Goal: Navigation & Orientation: Understand site structure

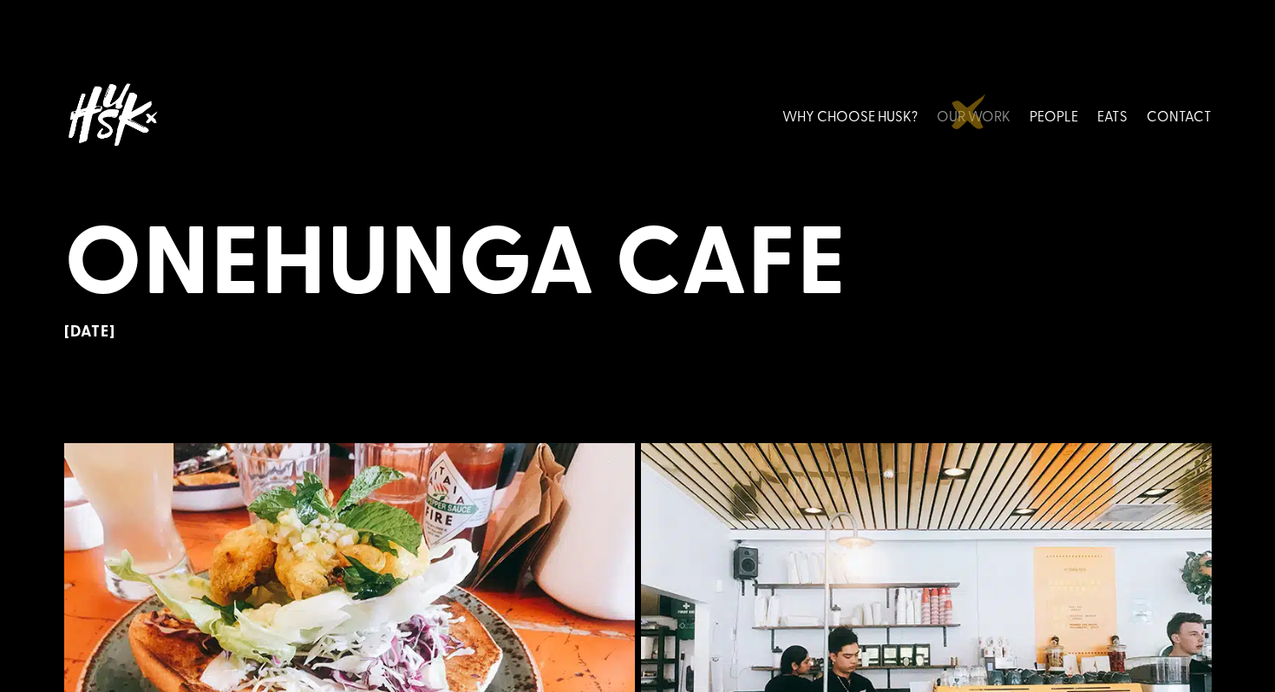
click at [970, 111] on link "OUR WORK" at bounding box center [974, 114] width 74 height 77
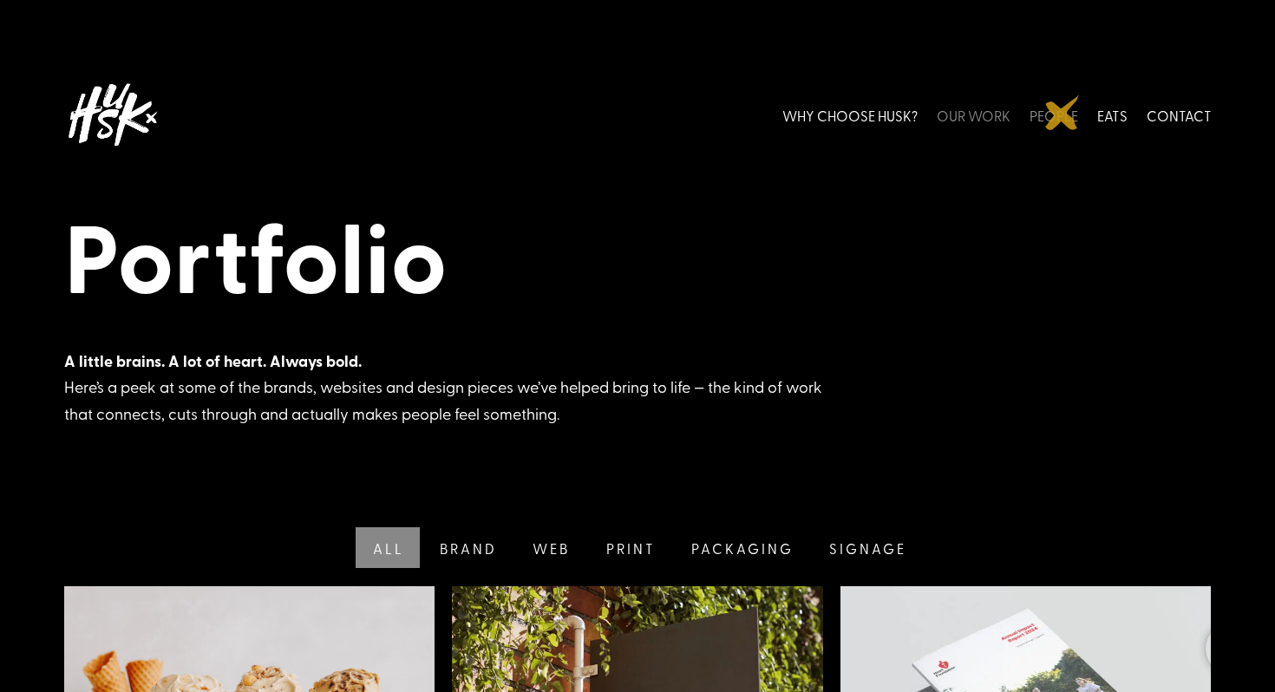
click at [1063, 113] on link "PEOPLE" at bounding box center [1054, 114] width 49 height 77
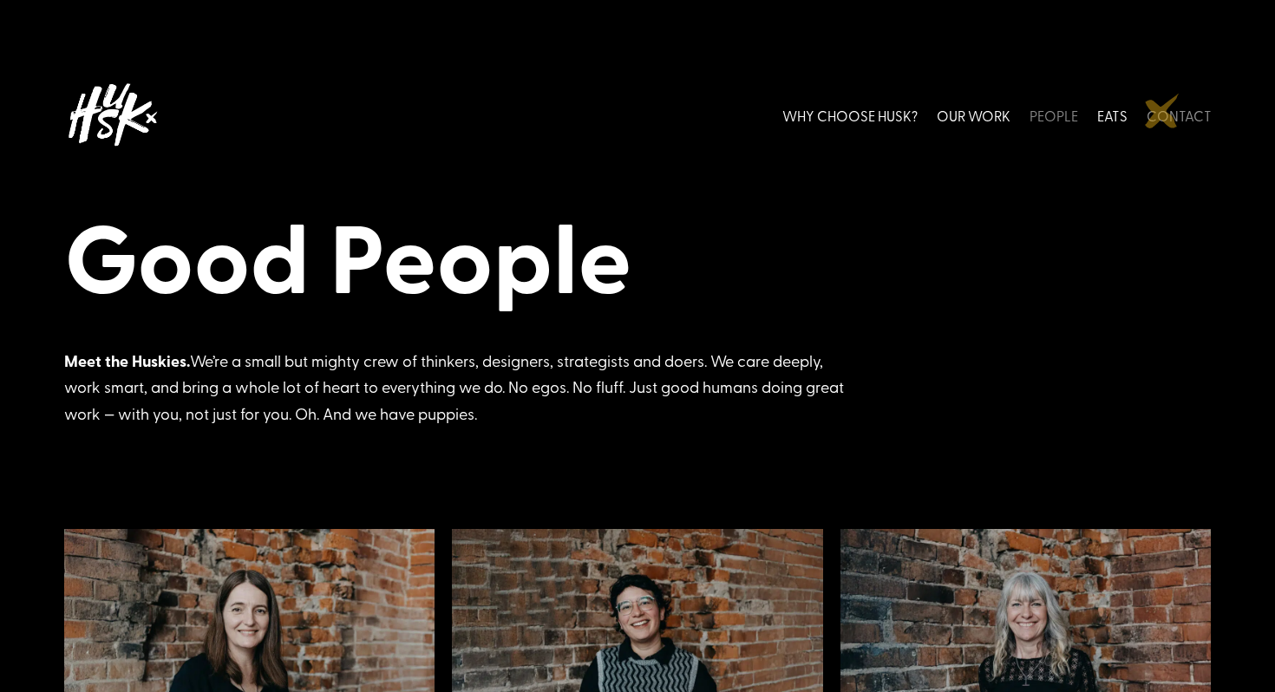
click at [1176, 114] on link "CONTACT" at bounding box center [1179, 114] width 65 height 77
